Goal: Find specific page/section: Find specific page/section

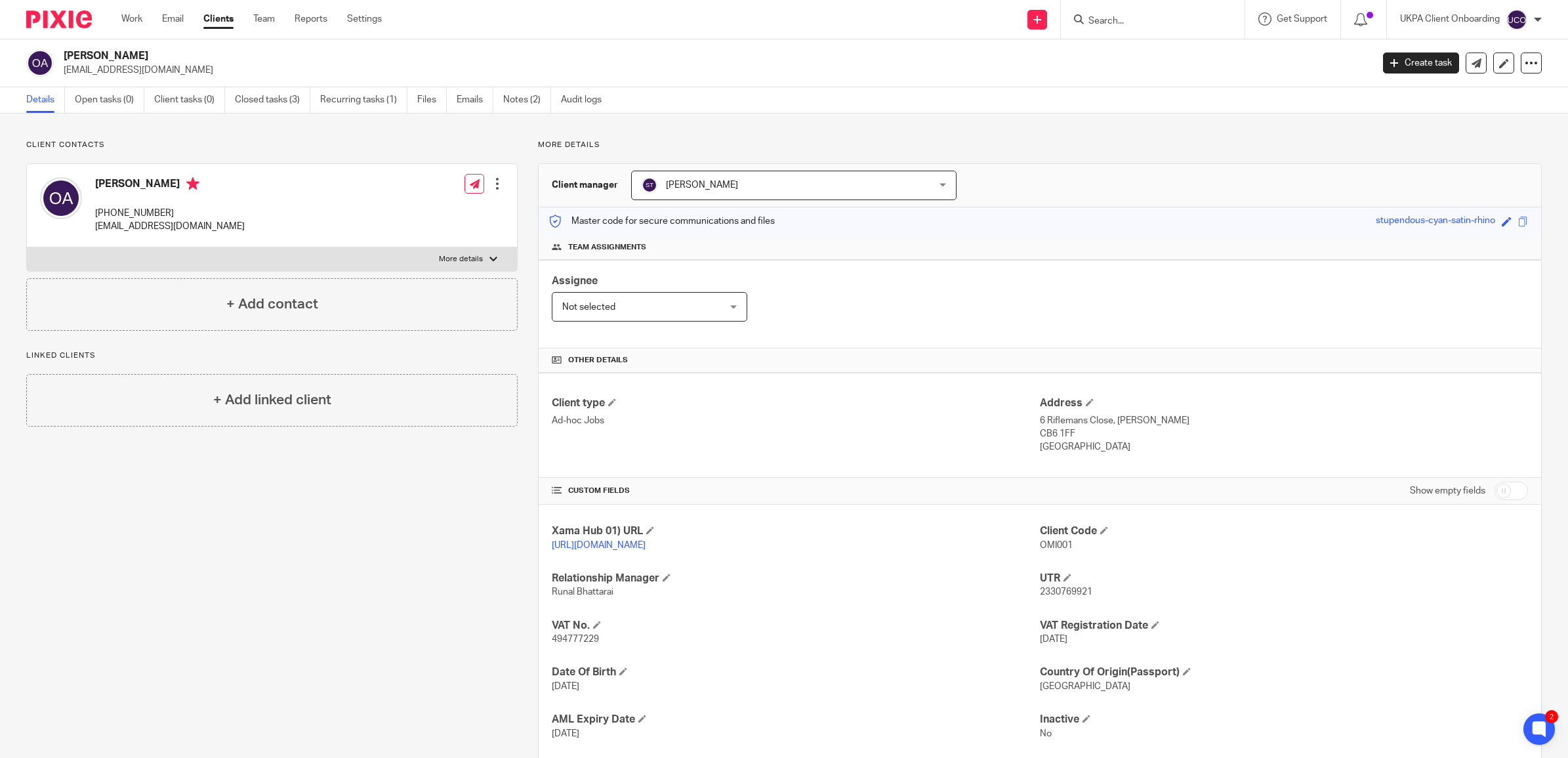
click at [1129, 28] on div at bounding box center [1152, 20] width 183 height 39
click at [1129, 23] on input "Search" at bounding box center [1146, 21] width 118 height 12
click at [1113, 18] on input "Search" at bounding box center [1146, 21] width 118 height 12
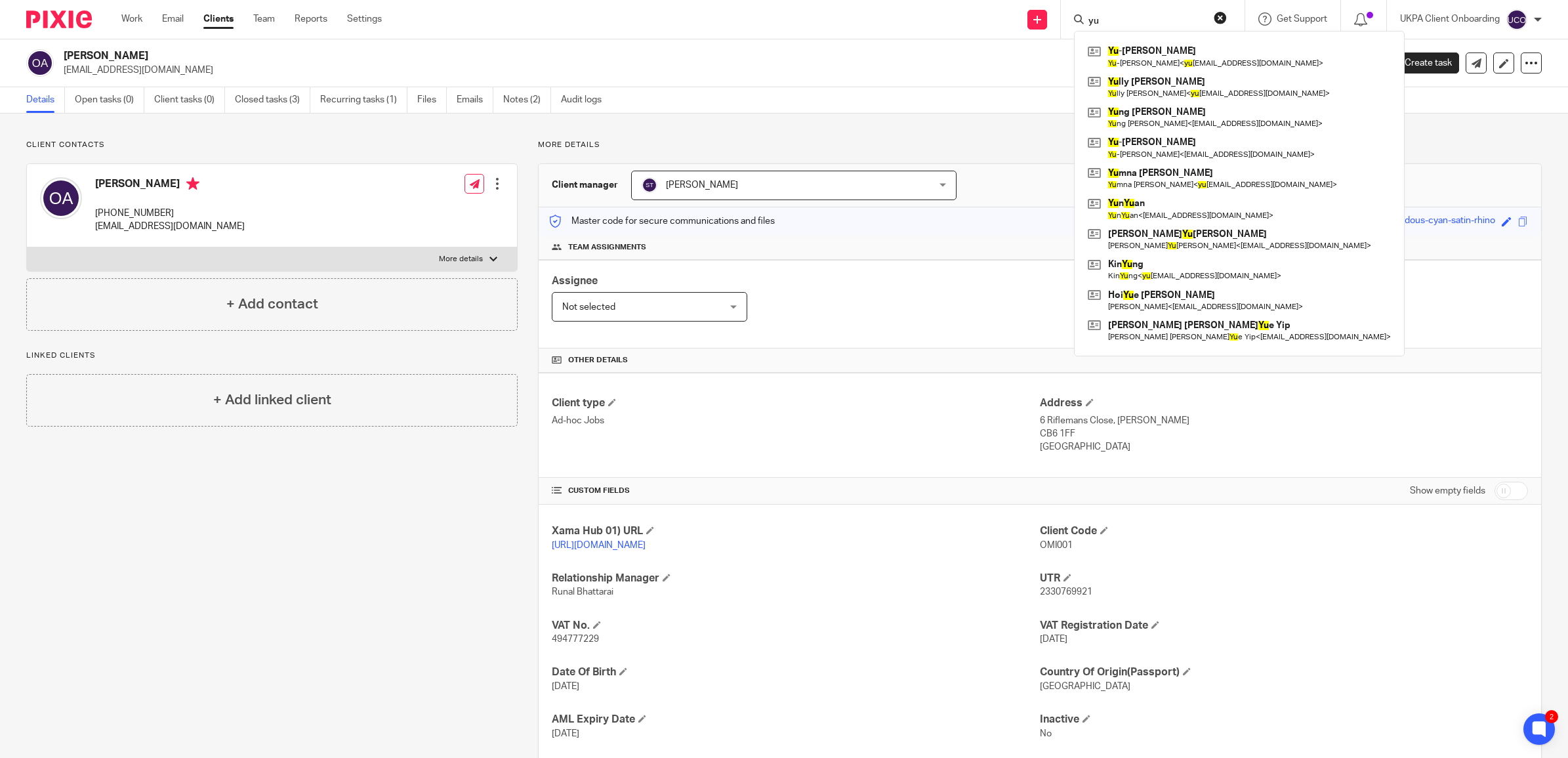
type input "y"
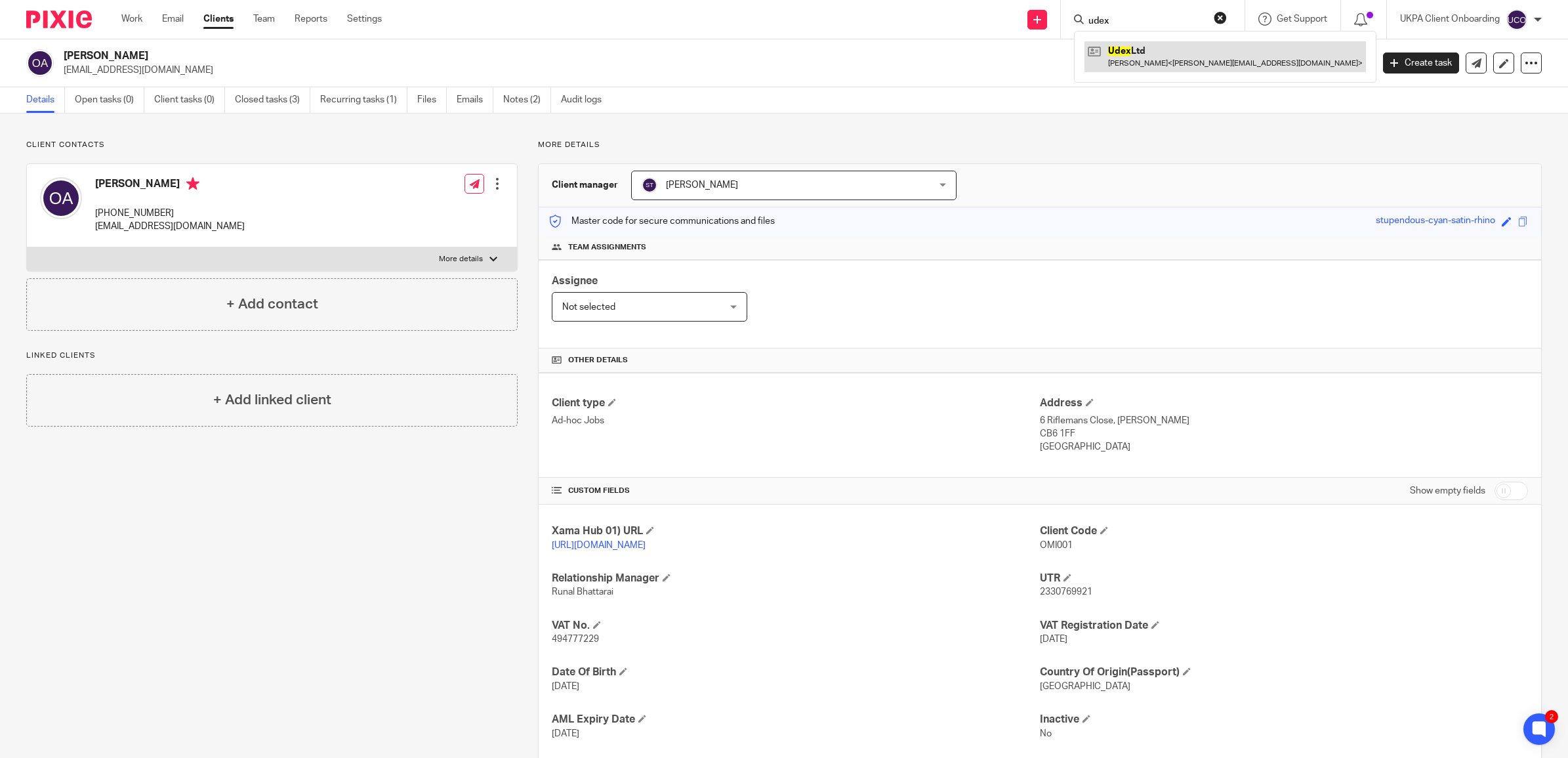
type input "udex"
drag, startPoint x: 1143, startPoint y: 69, endPoint x: 1136, endPoint y: 67, distance: 7.3
click at [1143, 69] on link at bounding box center [1225, 56] width 282 height 30
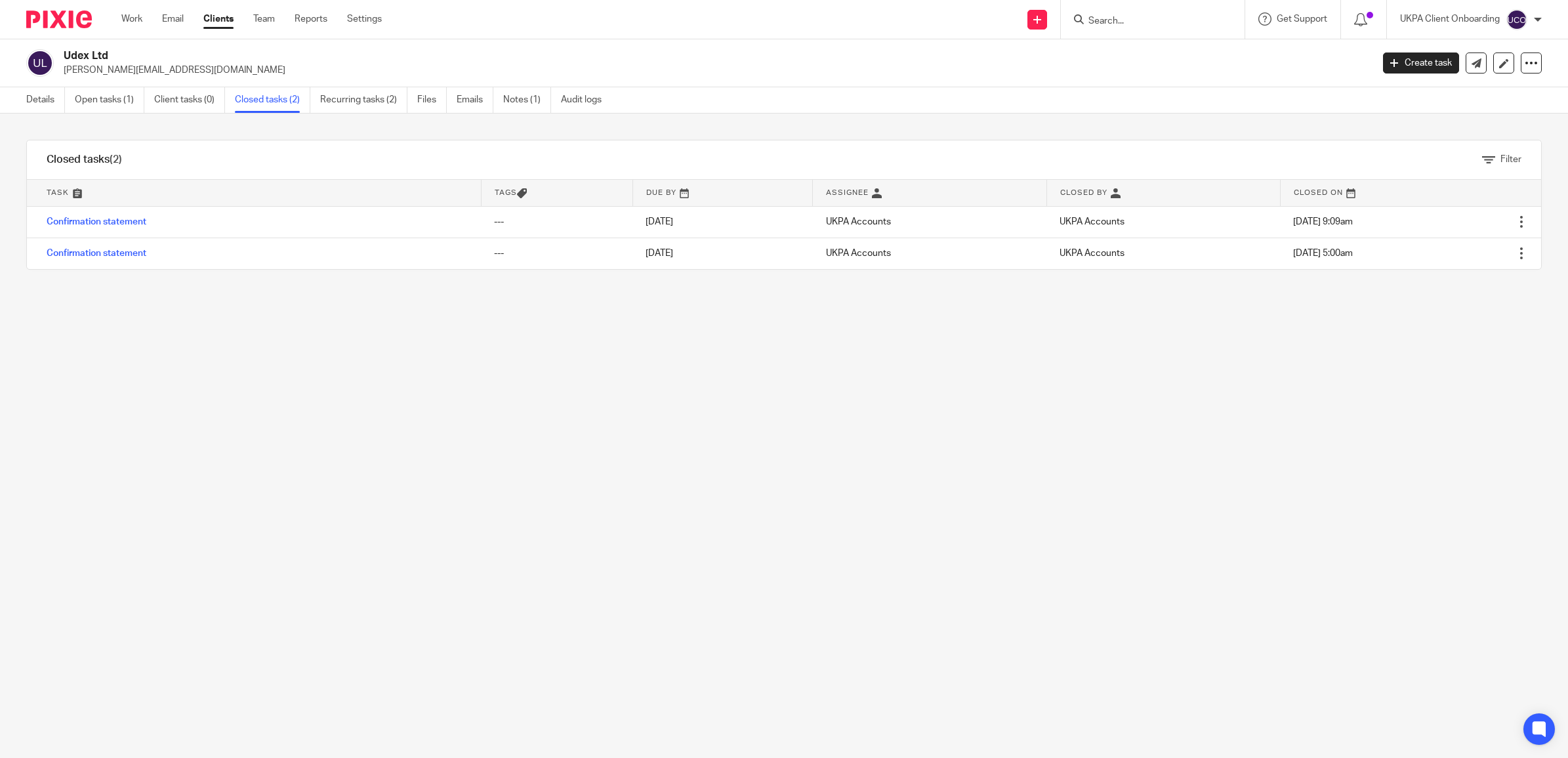
click at [113, 106] on link "Open tasks (1)" at bounding box center [109, 100] width 69 height 26
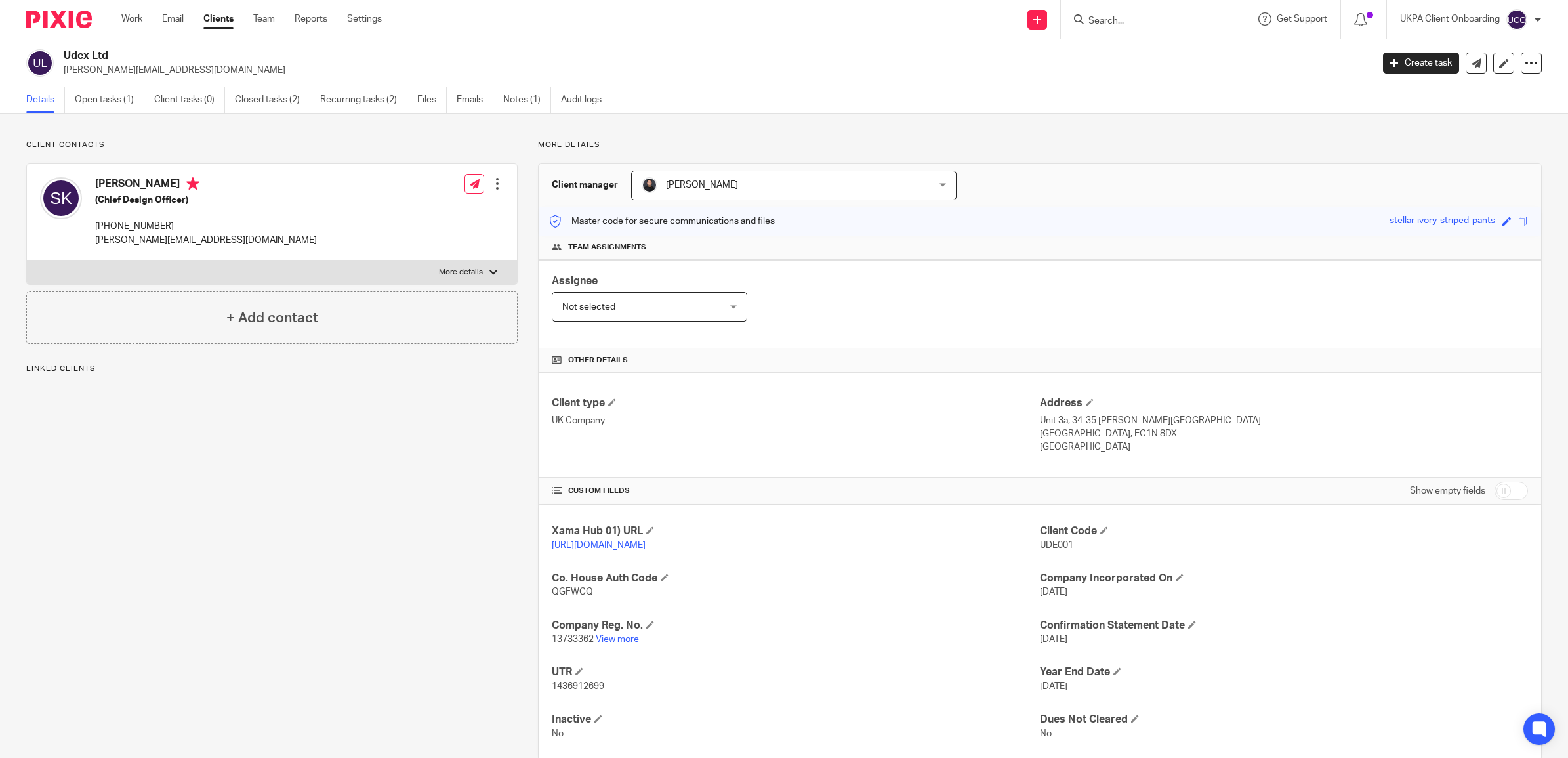
drag, startPoint x: 187, startPoint y: 224, endPoint x: 112, endPoint y: 228, distance: 75.1
click at [112, 228] on p "[PHONE_NUMBER]" at bounding box center [206, 226] width 222 height 13
copy p "[PHONE_NUMBER]"
click at [130, 101] on link "Open tasks (1)" at bounding box center [109, 100] width 69 height 26
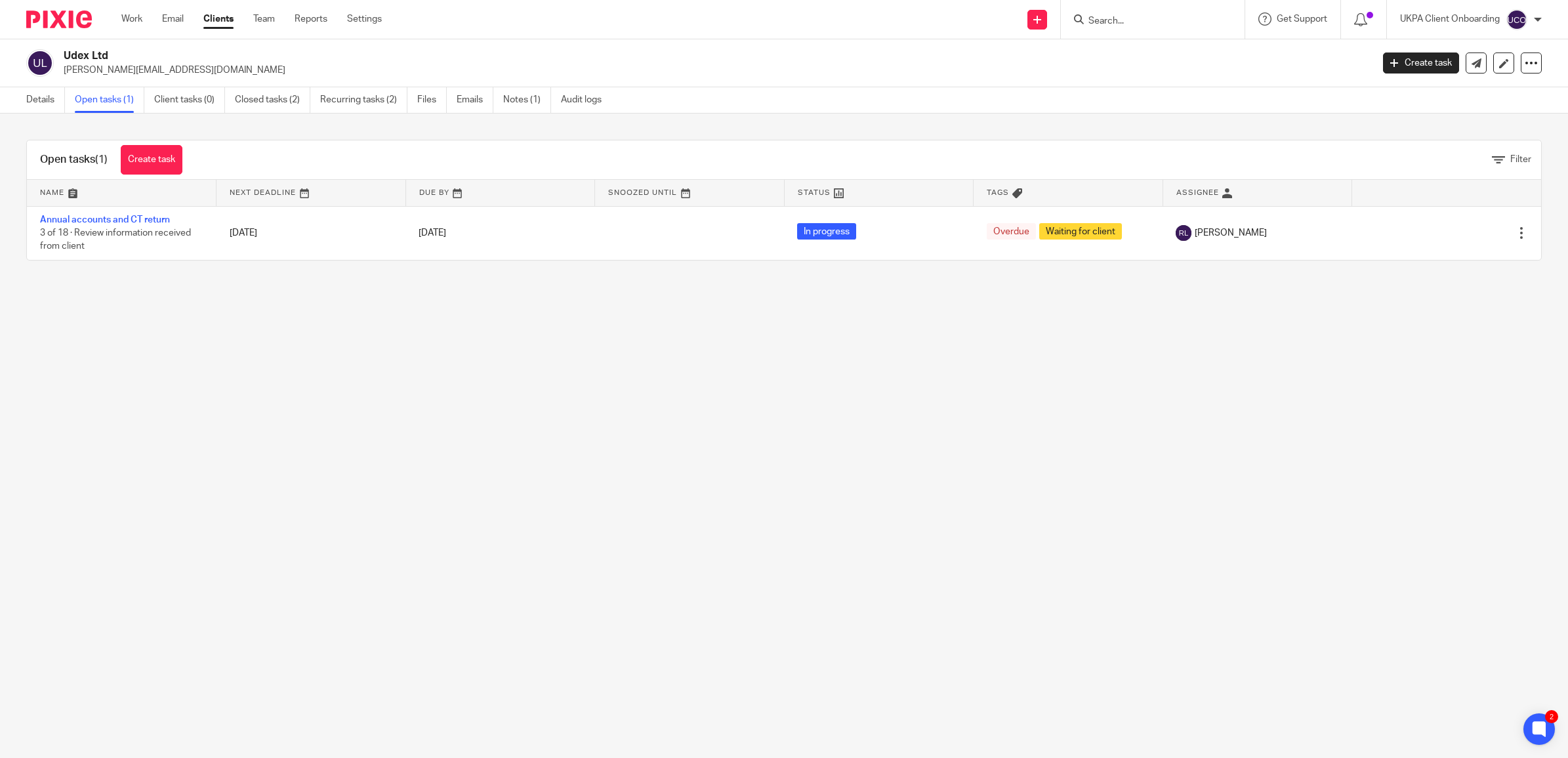
click at [407, 399] on main "Udex Ltd [PERSON_NAME][EMAIL_ADDRESS][DOMAIN_NAME] Create task Update from Comp…" at bounding box center [784, 379] width 1568 height 758
click at [530, 101] on link "Notes (1)" at bounding box center [527, 100] width 48 height 26
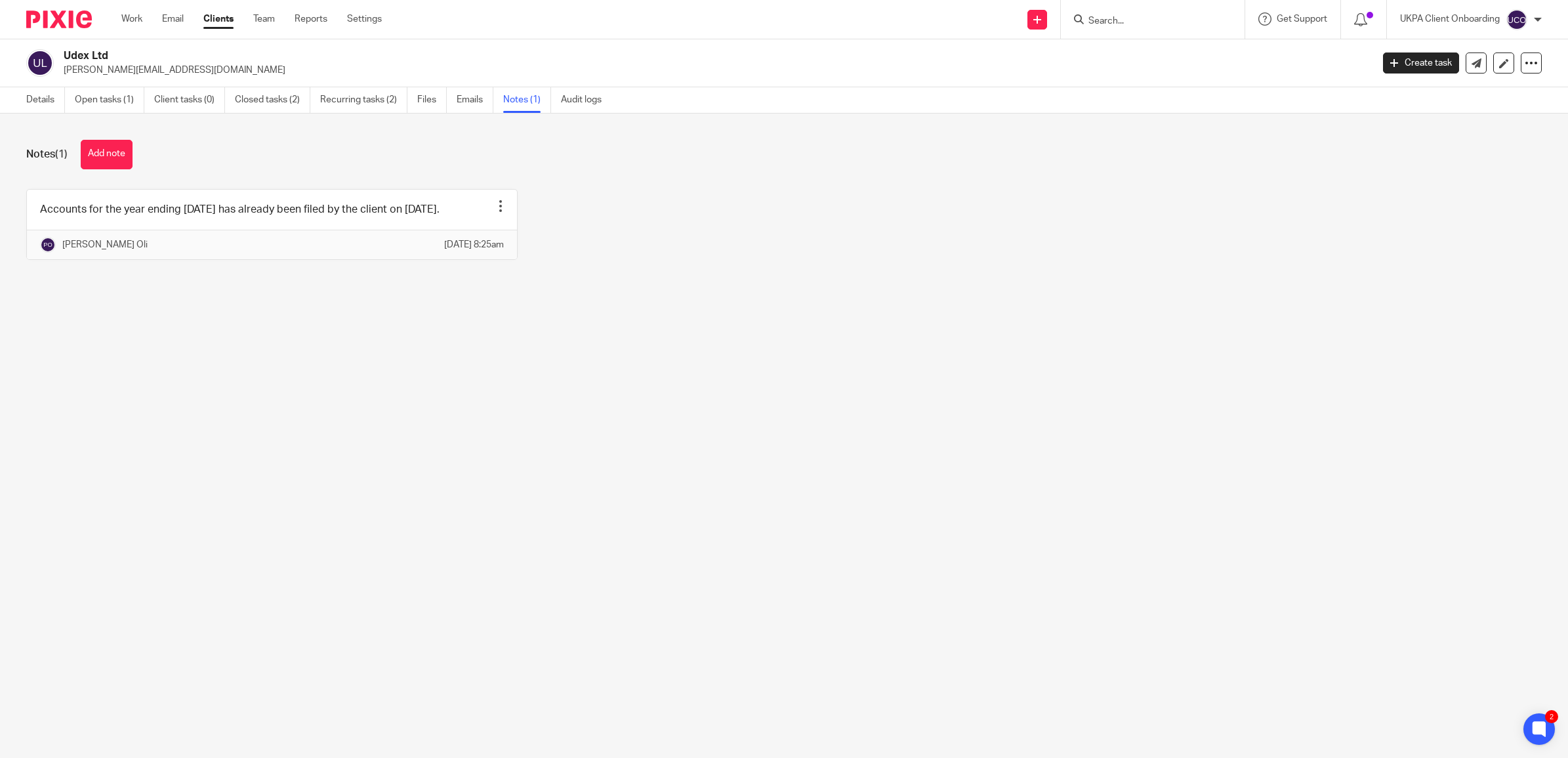
click at [411, 158] on div "Notes (1) Add note" at bounding box center [784, 155] width 1516 height 30
